Goal: Information Seeking & Learning: Learn about a topic

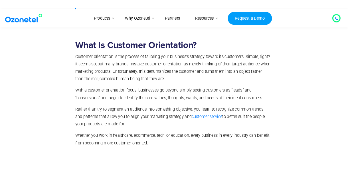
scroll to position [353, 0]
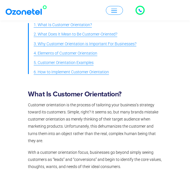
click at [21, 55] on div "In this article, we will explore: 1. What Is Customer Orientation? 2. What Does…" at bounding box center [95, 43] width 154 height 80
drag, startPoint x: 21, startPoint y: 55, endPoint x: 17, endPoint y: 39, distance: 16.7
click at [17, 39] on section "In this article, we will explore: 1. What Is Customer Orientation? 2. What Does…" at bounding box center [95, 38] width 190 height 89
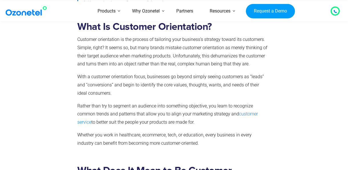
click at [108, 57] on p "Customer orientation is the process of tailoring your business’s strategy towar…" at bounding box center [172, 52] width 191 height 33
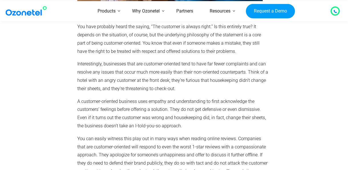
scroll to position [994, 0]
click at [201, 147] on p "You can easily witness this play out in many ways when reading online reviews. …" at bounding box center [172, 159] width 191 height 49
